Goal: Information Seeking & Learning: Learn about a topic

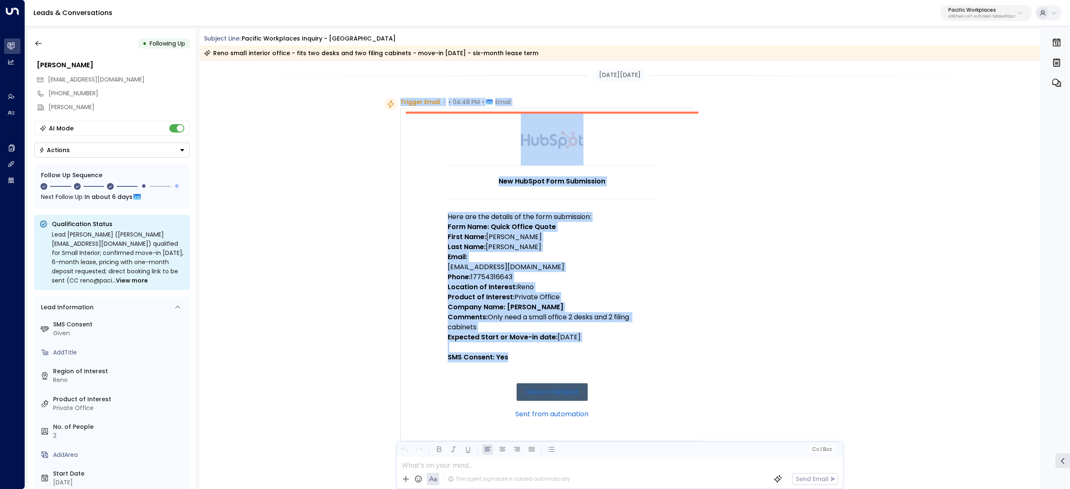
drag, startPoint x: 401, startPoint y: 101, endPoint x: 609, endPoint y: 364, distance: 335.7
click at [609, 364] on div "Trigger Email • • 04:48 PM • Email New HubSpot Form Submission Here are the det…" at bounding box center [547, 355] width 293 height 515
copy div "Trigger Email • • 04:48 PM • Email New HubSpot Form Submission Here are the det…"
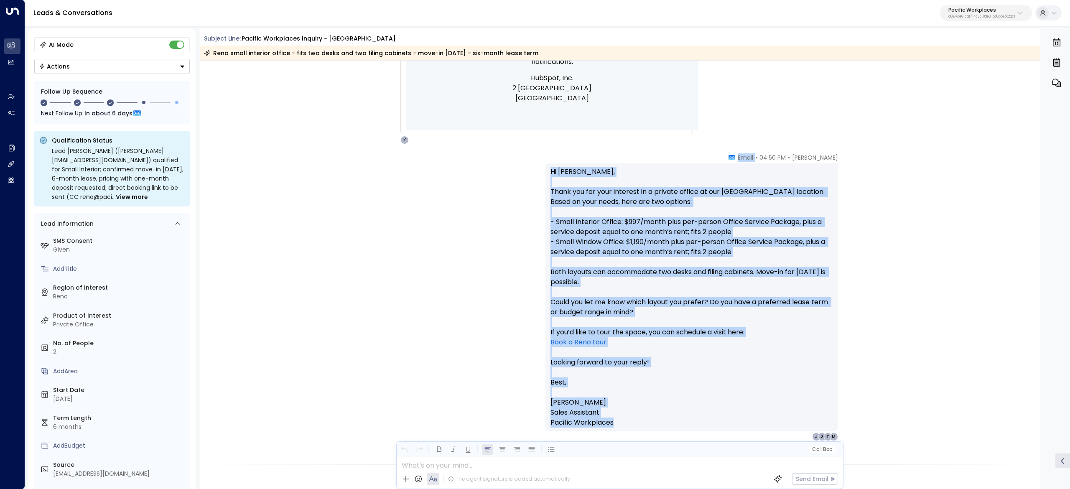
scroll to position [502, 0]
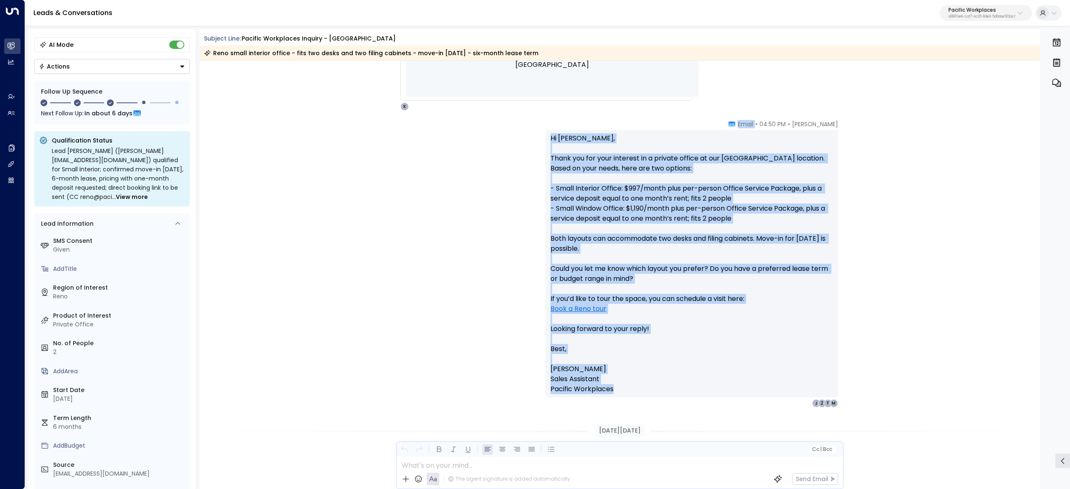
drag, startPoint x: 734, startPoint y: 209, endPoint x: 795, endPoint y: 389, distance: 190.3
click at [795, 388] on div "[PERSON_NAME] • 04:50 PM • Email Hi [PERSON_NAME], Thank you for your interest …" at bounding box center [692, 264] width 293 height 288
copy div "• Email Hi [PERSON_NAME], Thank you for your interest in a private office at ou…"
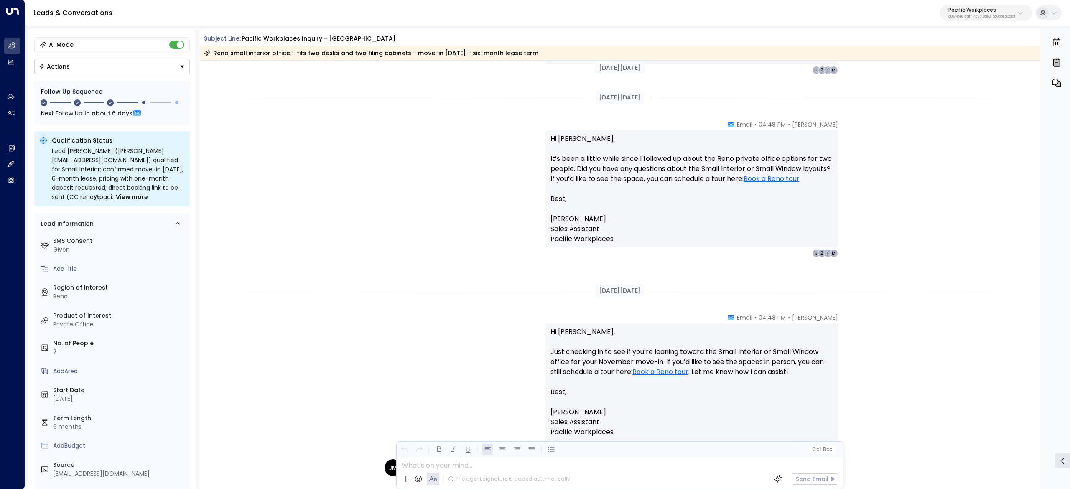
scroll to position [836, 0]
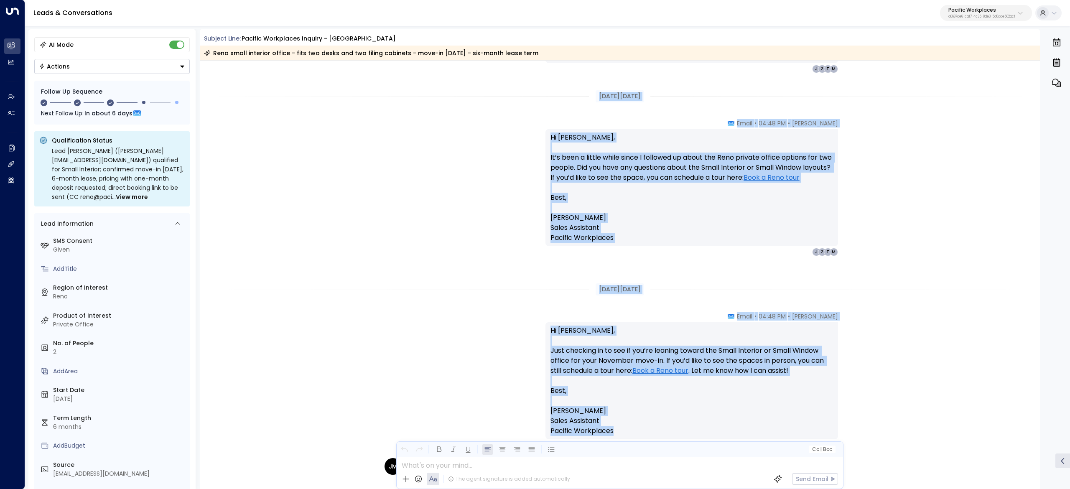
drag, startPoint x: 590, startPoint y: 262, endPoint x: 684, endPoint y: 429, distance: 191.5
click at [684, 429] on div "[DATE][DATE] Trigger Email • • 04:48 PM • Email New HubSpot Form Submission Her…" at bounding box center [620, 436] width 841 height 2424
copy div "[DATE][DATE] [PERSON_NAME] • 04:48 PM • Email Hi [PERSON_NAME], It’s been a lit…"
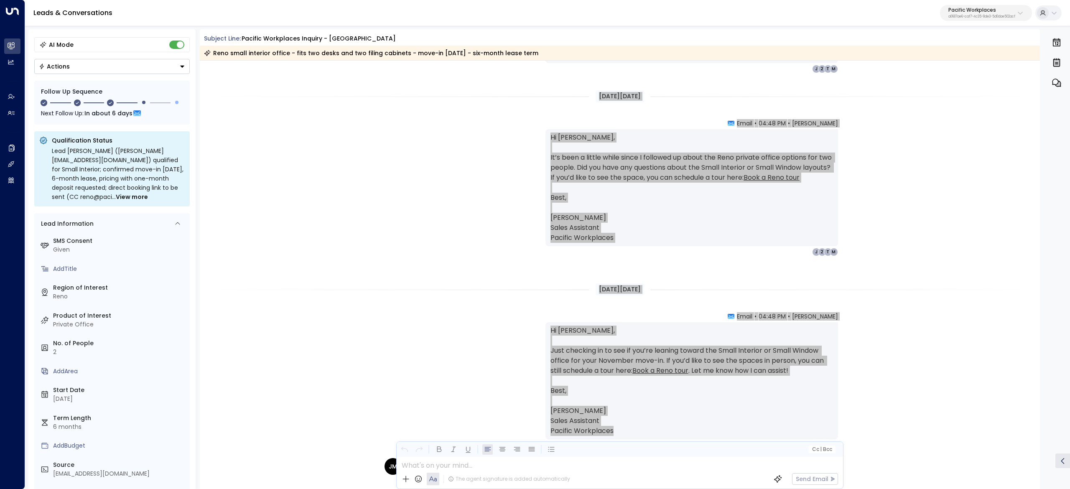
scroll to position [1003, 0]
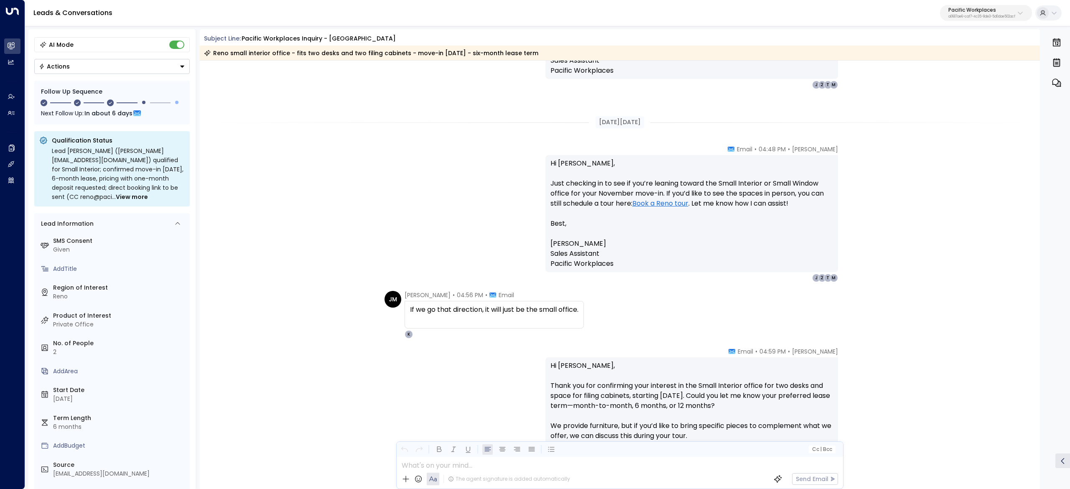
drag, startPoint x: 403, startPoint y: 291, endPoint x: 580, endPoint y: 324, distance: 180.1
click at [582, 324] on div "[PERSON_NAME] • 04:56 PM • Email If we go that direction, it will just be the s…" at bounding box center [494, 315] width 179 height 48
click at [475, 316] on div "If we go that direction, it will just be the small office." at bounding box center [494, 315] width 168 height 20
click at [406, 294] on div "[PERSON_NAME] • 04:56 PM • Email If we go that direction, it will just be the s…" at bounding box center [484, 315] width 199 height 48
click at [405, 297] on span "[PERSON_NAME]" at bounding box center [428, 295] width 46 height 8
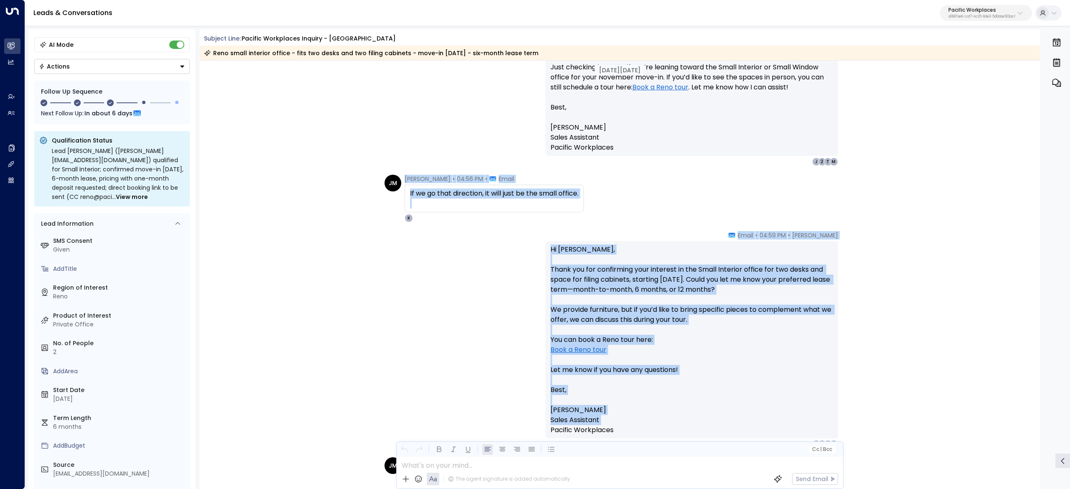
scroll to position [1171, 0]
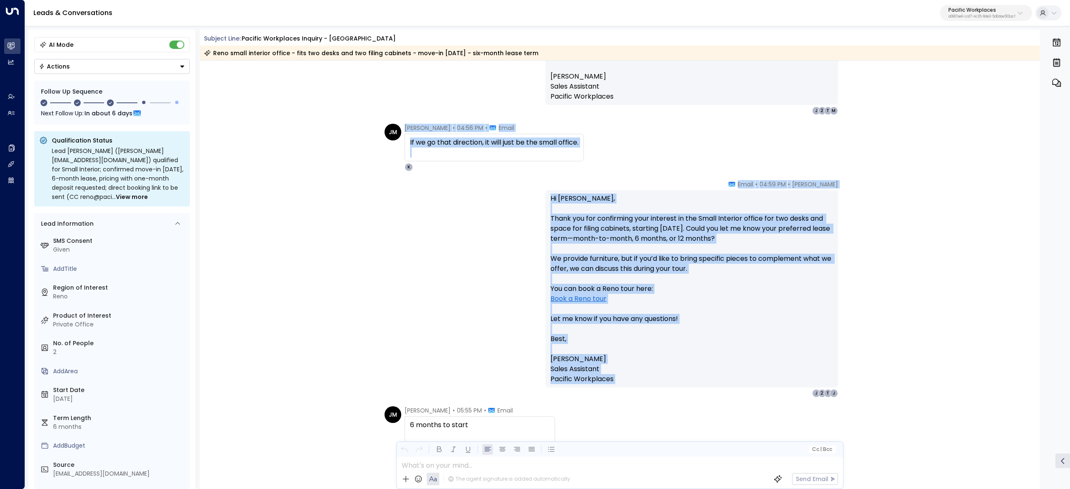
drag, startPoint x: 404, startPoint y: 297, endPoint x: 618, endPoint y: 382, distance: 230.4
click at [618, 382] on div "[DATE][DATE] [PERSON_NAME] • 04:48 PM • Email Hi [PERSON_NAME], Just checking i…" at bounding box center [620, 102] width 841 height 2424
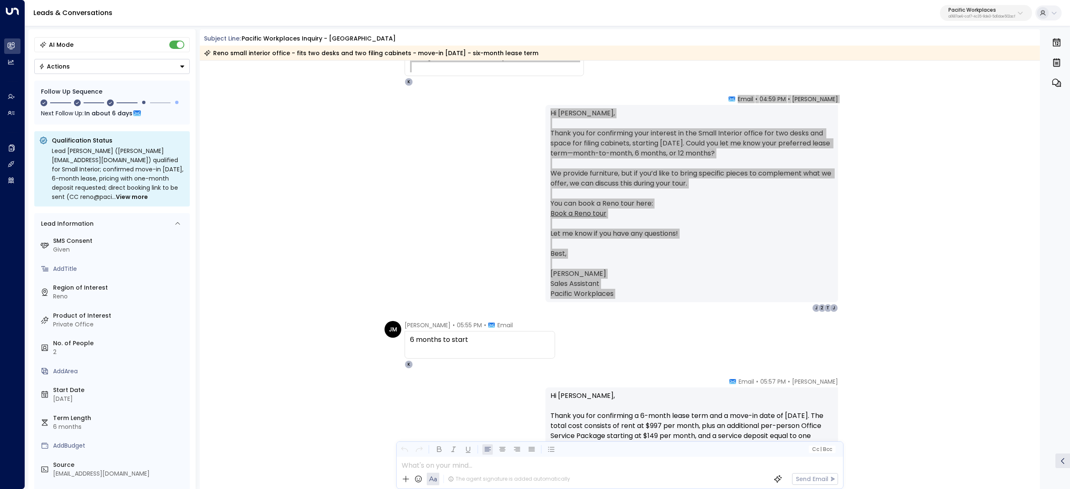
scroll to position [1338, 0]
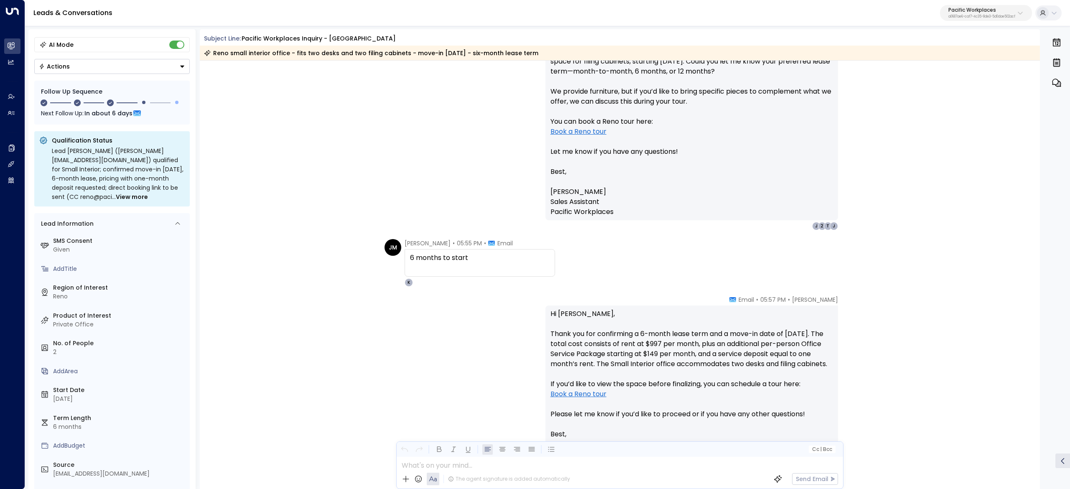
click at [407, 242] on span "[PERSON_NAME]" at bounding box center [428, 243] width 46 height 8
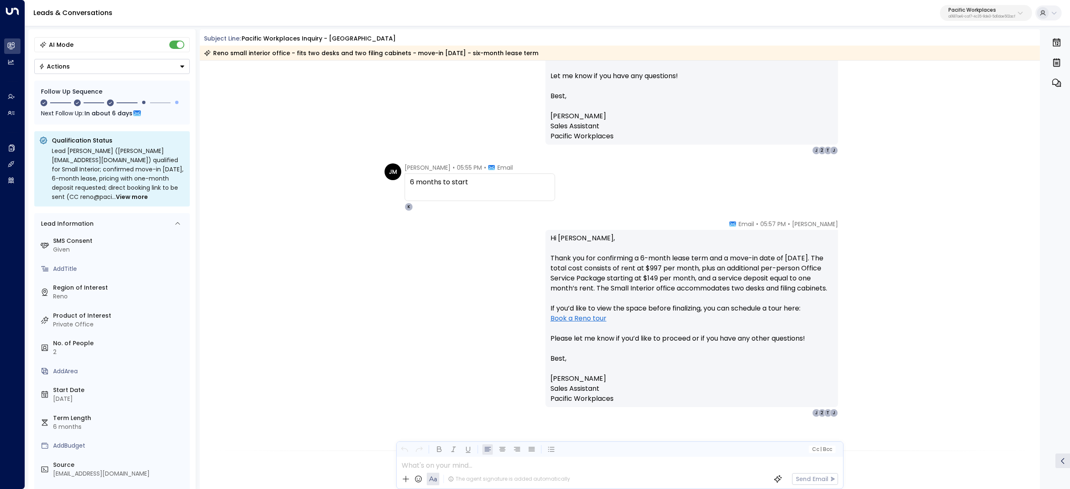
scroll to position [1422, 0]
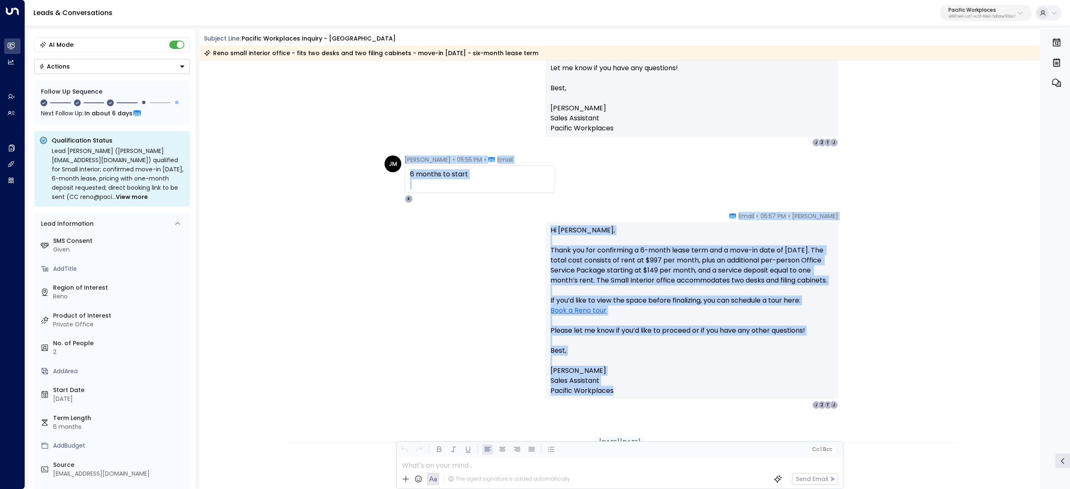
drag, startPoint x: 403, startPoint y: 242, endPoint x: 669, endPoint y: 402, distance: 309.8
copy div "[PERSON_NAME] • 05:55 PM • Email 6 months to start [PERSON_NAME] • 05:57 PM • E…"
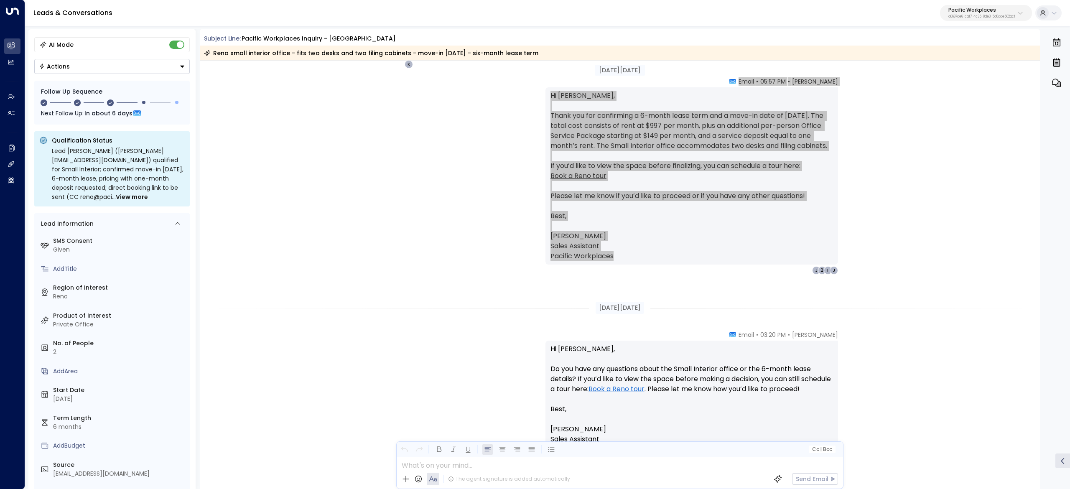
scroll to position [1589, 0]
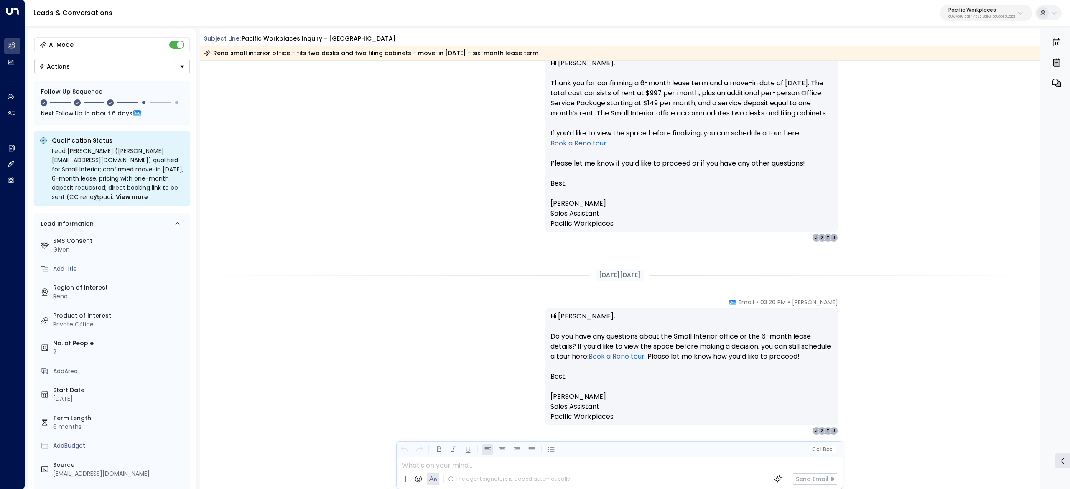
click at [596, 273] on div "[DATE][DATE]" at bounding box center [620, 275] width 48 height 12
click at [589, 276] on div "[DATE][DATE]" at bounding box center [619, 275] width 61 height 12
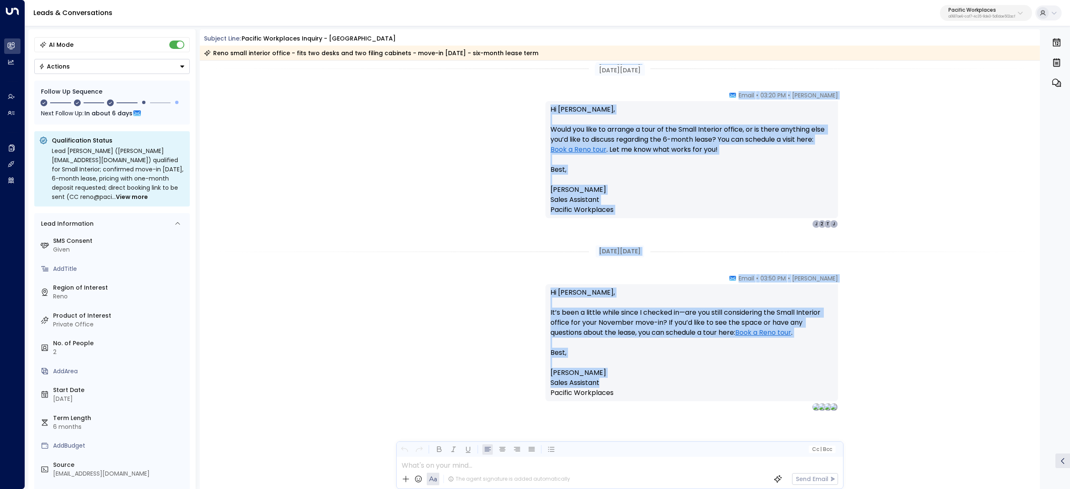
scroll to position [1995, 0]
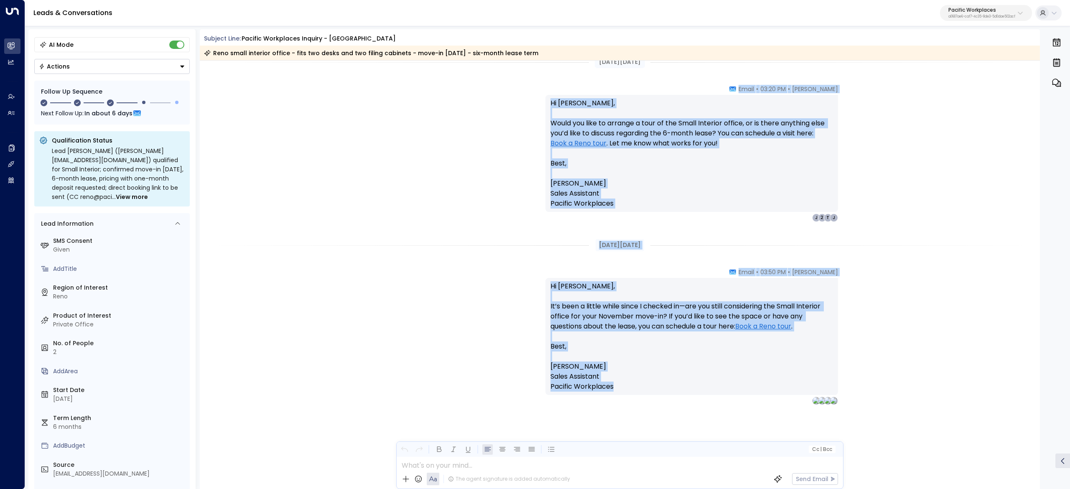
drag, startPoint x: 584, startPoint y: 276, endPoint x: 730, endPoint y: 386, distance: 183.5
copy div "Lorem Ipsum • 69:74 DO • Sitam Co Adipis, El sed doei tem incididun utlab etd M…"
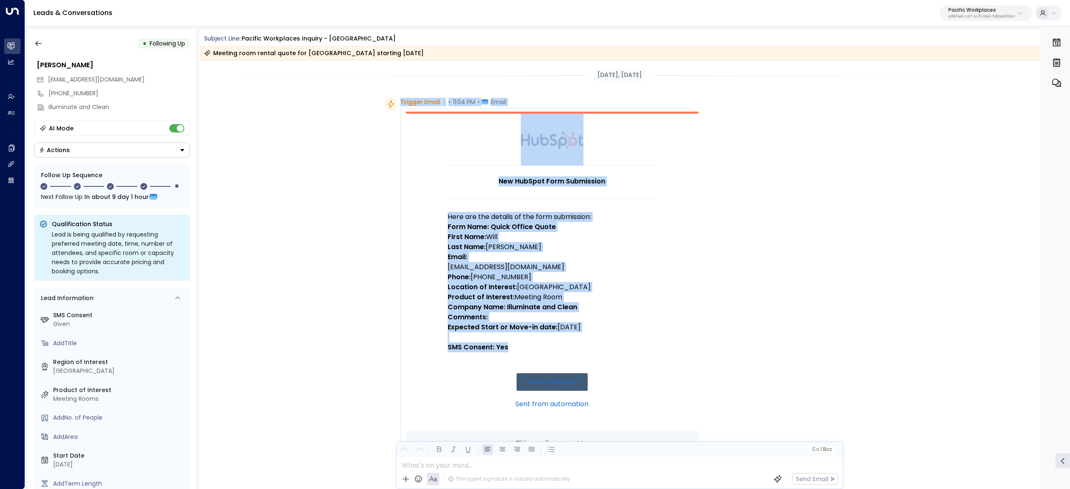
drag, startPoint x: 398, startPoint y: 103, endPoint x: 591, endPoint y: 347, distance: 311.1
click at [591, 347] on div "Trigger Email • • 11:04 PM • Email New HubSpot Form Submission Here are the det…" at bounding box center [539, 350] width 309 height 505
copy div "Trigger Email • • 11:04 PM • Email New HubSpot Form Submission Here are the det…"
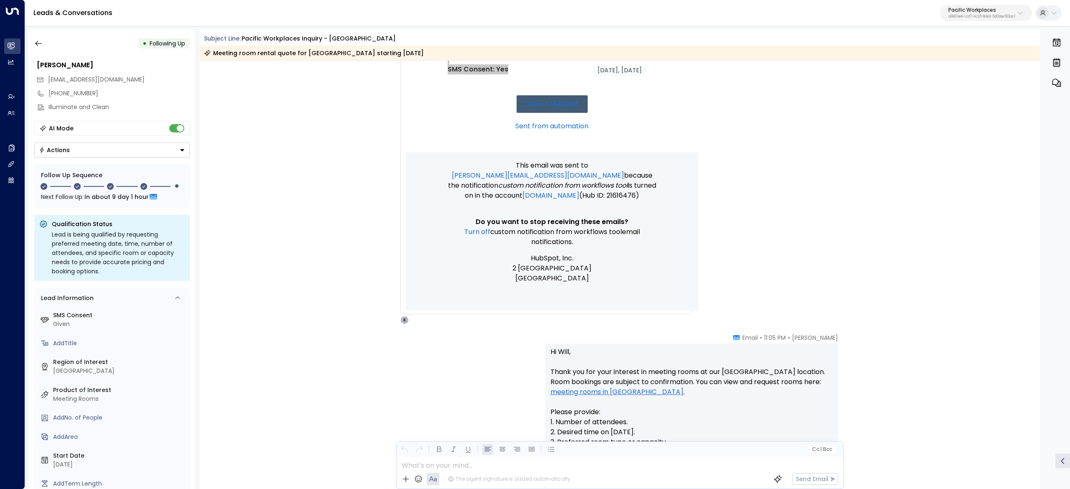
scroll to position [418, 0]
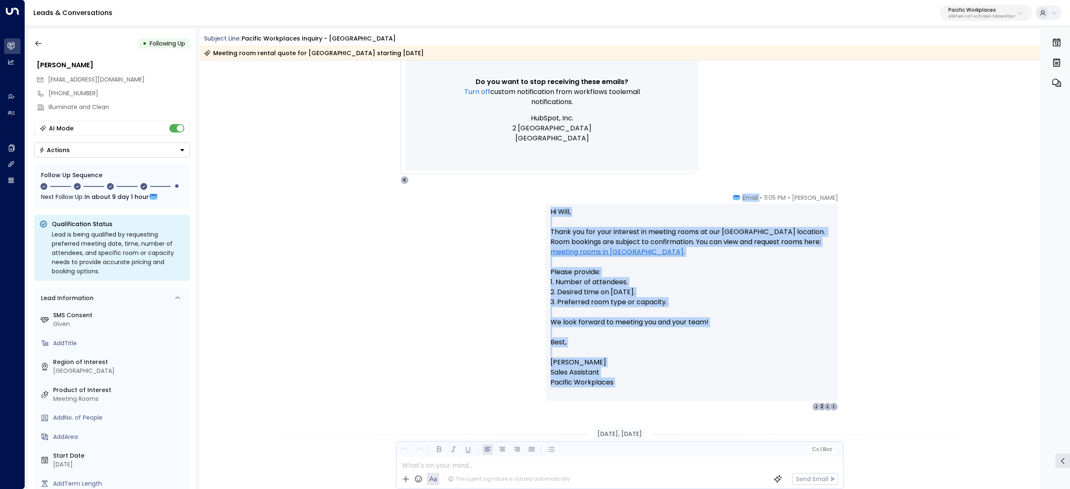
drag, startPoint x: 746, startPoint y: 198, endPoint x: 784, endPoint y: 395, distance: 200.0
click at [784, 395] on div "Kasey James • 11:05 PM • Email Hi Will, Thank you for your interest in meeting …" at bounding box center [692, 302] width 293 height 217
copy div "Email Hi Will, Thank you for your interest in meeting rooms at our San Mateo lo…"
click at [681, 319] on p "Hi Will, Thank you for your interest in meeting rooms at our San Mateo location…" at bounding box center [692, 302] width 283 height 191
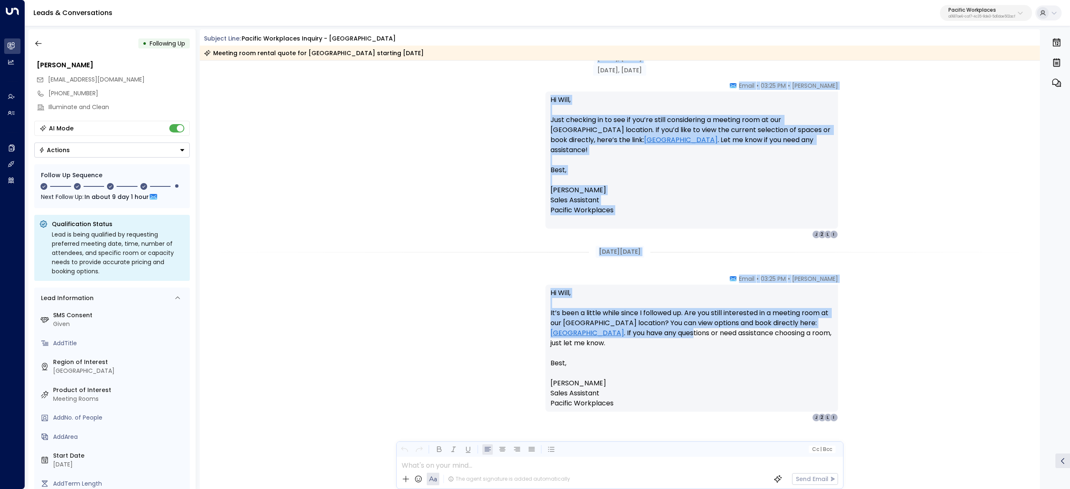
scroll to position [1196, 0]
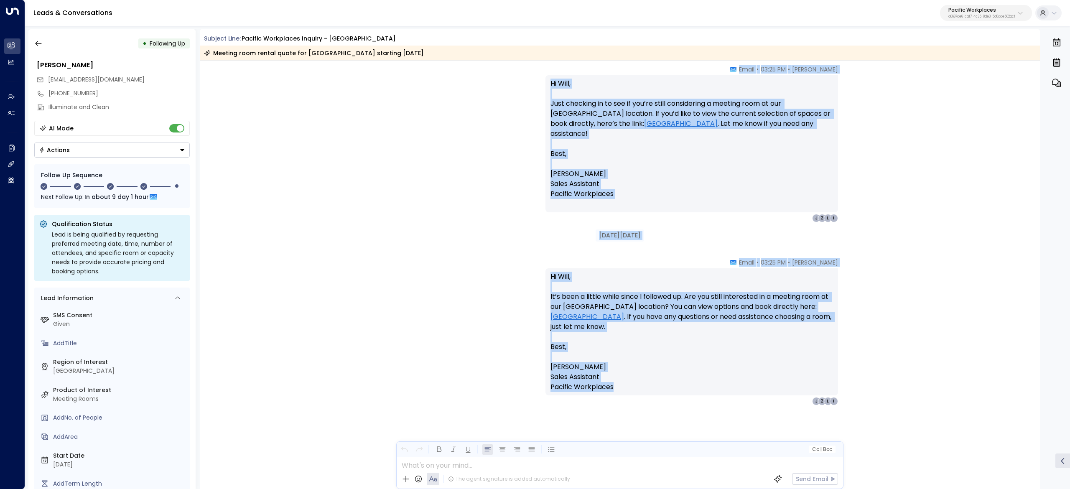
drag, startPoint x: 585, startPoint y: 182, endPoint x: 728, endPoint y: 389, distance: 251.6
copy div "Kasey James • 03:35 PM • Email Hi Will, Do you have any questions about the San…"
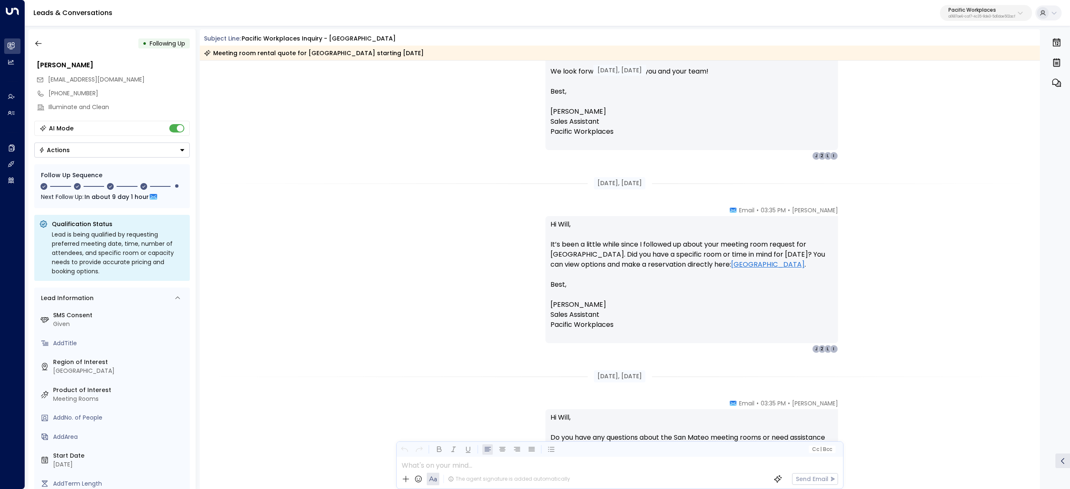
scroll to position [753, 0]
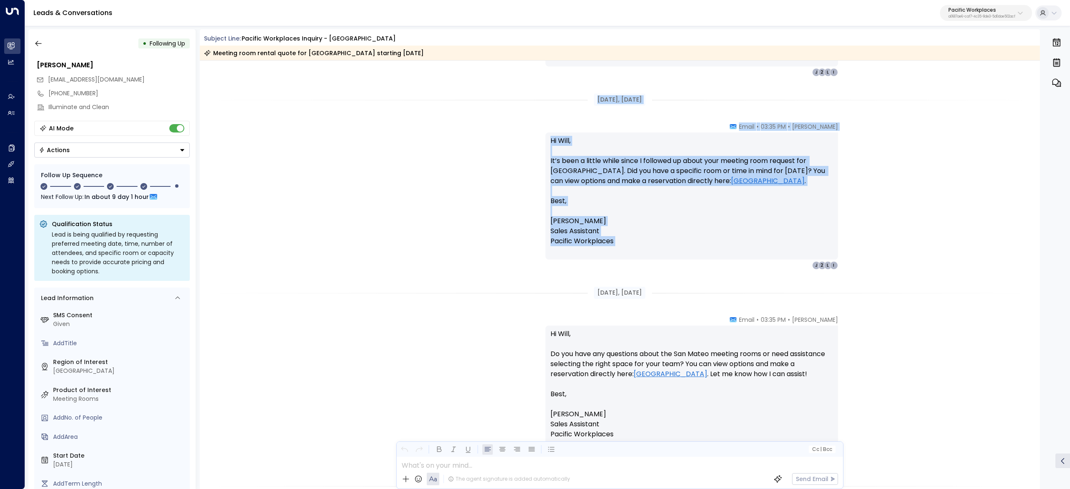
drag, startPoint x: 599, startPoint y: 222, endPoint x: 586, endPoint y: 100, distance: 122.4
click at [586, 100] on div "May 16, 4 months ago Trigger Email • • 11:04 PM • Email New HubSpot Form Submis…" at bounding box center [620, 120] width 841 height 1625
copy div "May 19, 4 months ago Kasey James • 03:35 PM • Email Hi Will, It’s been a little…"
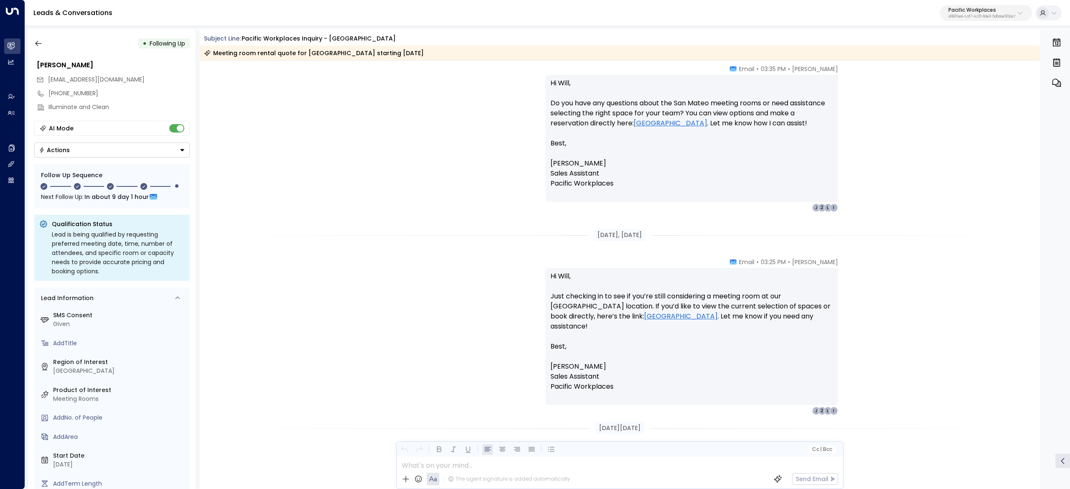
scroll to position [1171, 0]
